Goal: Transaction & Acquisition: Purchase product/service

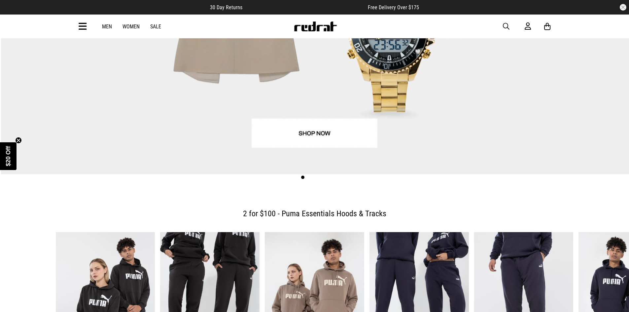
scroll to position [190, 0]
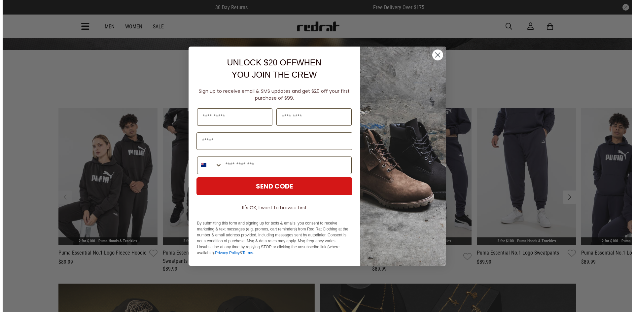
scroll to position [267, 0]
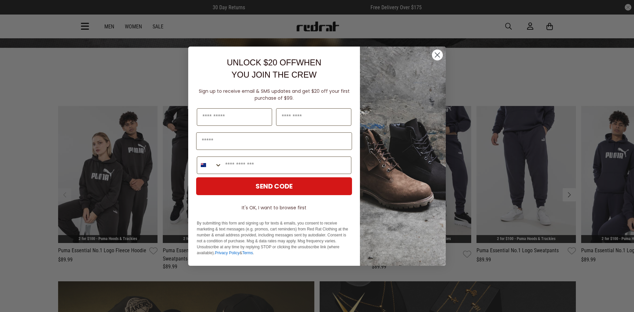
click at [437, 51] on circle "Close dialog" at bounding box center [437, 54] width 11 height 11
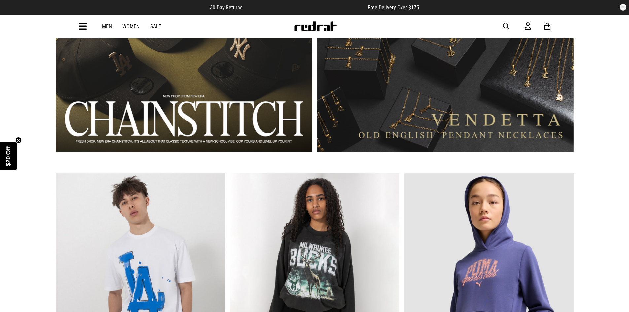
scroll to position [655, 0]
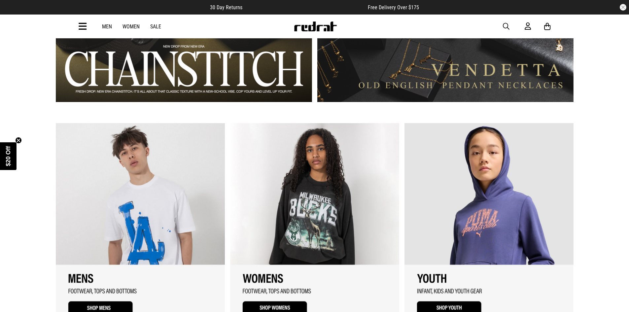
click at [330, 211] on link "2 / 3" at bounding box center [314, 222] width 169 height 198
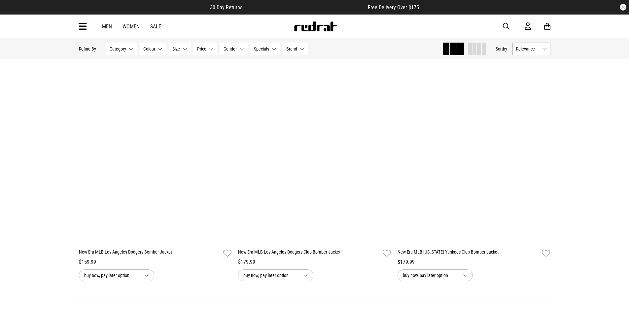
scroll to position [1977, 0]
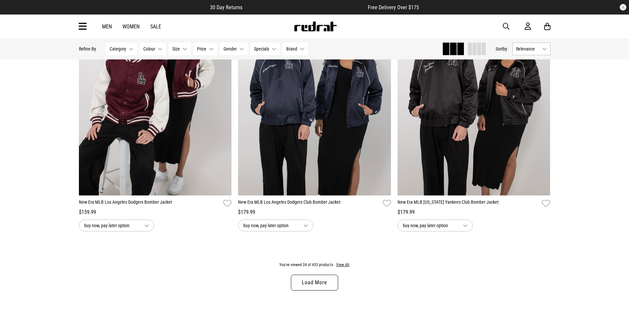
click at [320, 284] on link "Load More" at bounding box center [314, 283] width 47 height 16
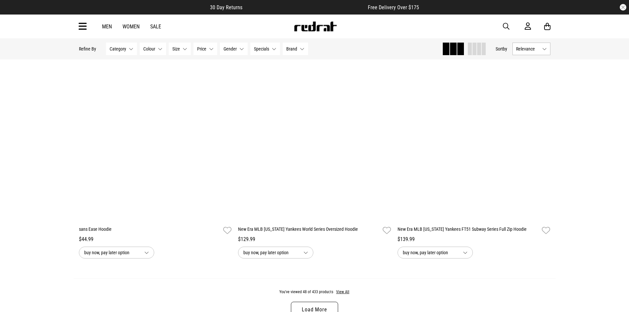
scroll to position [4071, 0]
